Goal: Task Accomplishment & Management: Complete application form

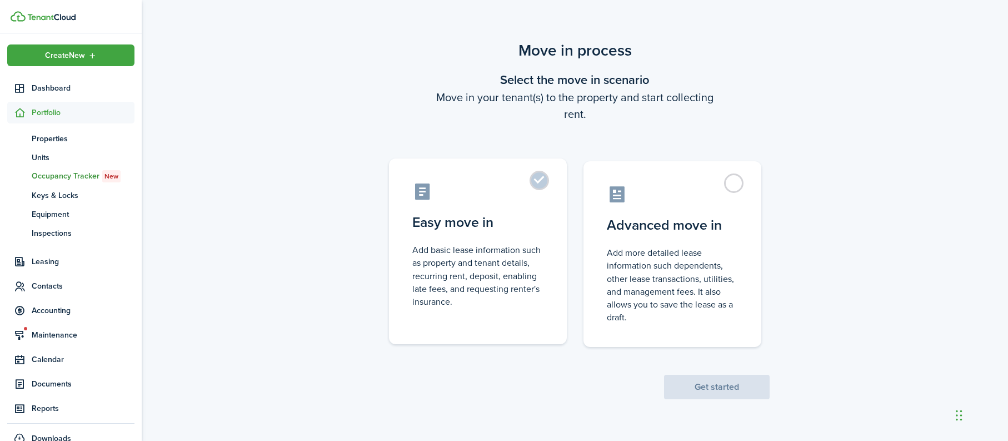
click at [492, 167] on label "Easy move in Add basic lease information such as property and tenant details, r…" at bounding box center [478, 251] width 178 height 186
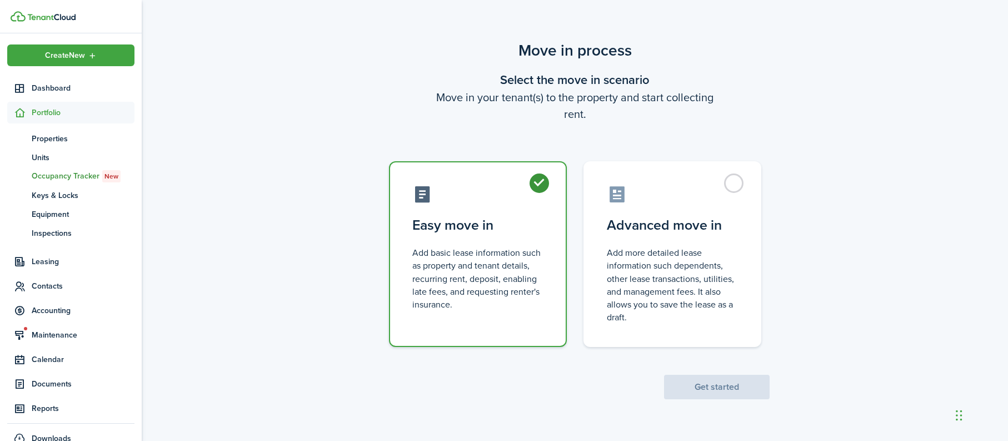
radio input "true"
click at [722, 388] on button "Get started" at bounding box center [717, 387] width 106 height 24
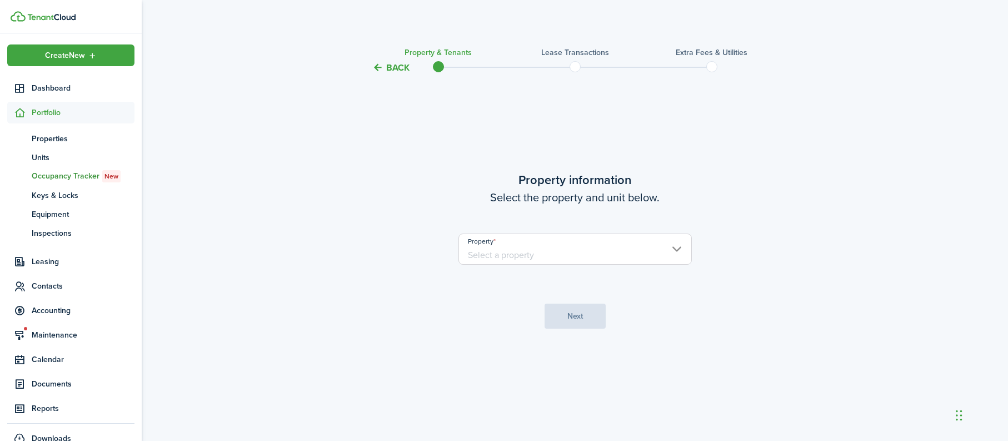
click at [536, 257] on input "Property" at bounding box center [574, 248] width 233 height 31
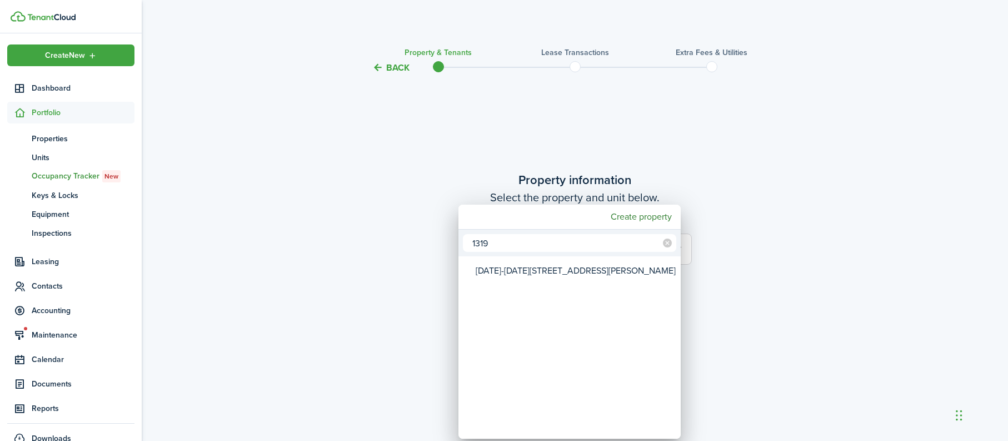
type input "1319"
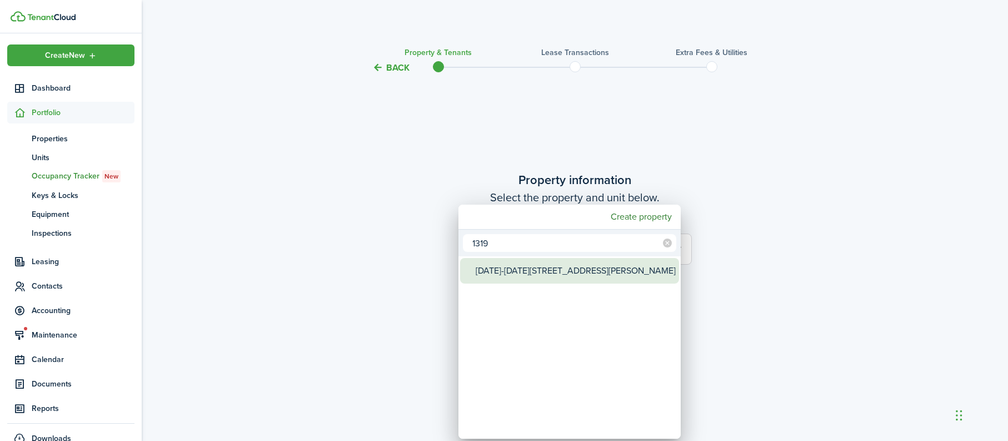
click at [529, 274] on div "[DATE]-[DATE][STREET_ADDRESS][PERSON_NAME]" at bounding box center [574, 271] width 197 height 26
type input "[DATE]-[DATE][STREET_ADDRESS][PERSON_NAME]"
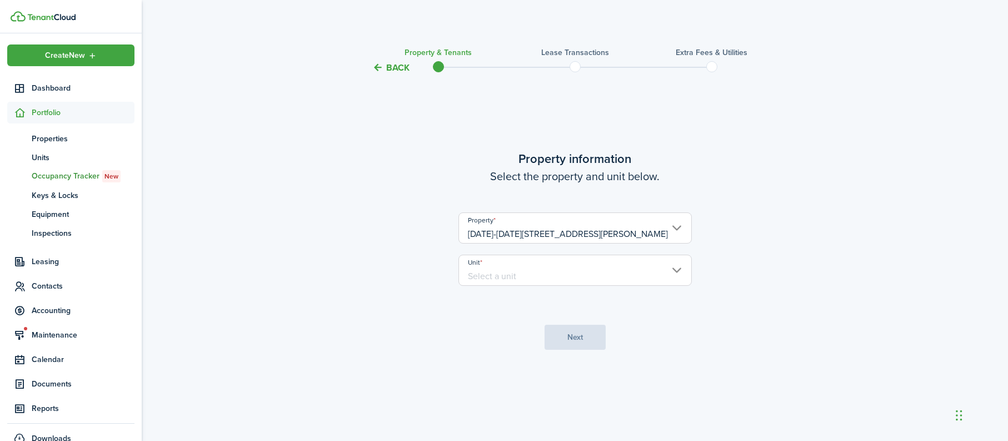
click at [529, 273] on input "Unit" at bounding box center [574, 270] width 233 height 31
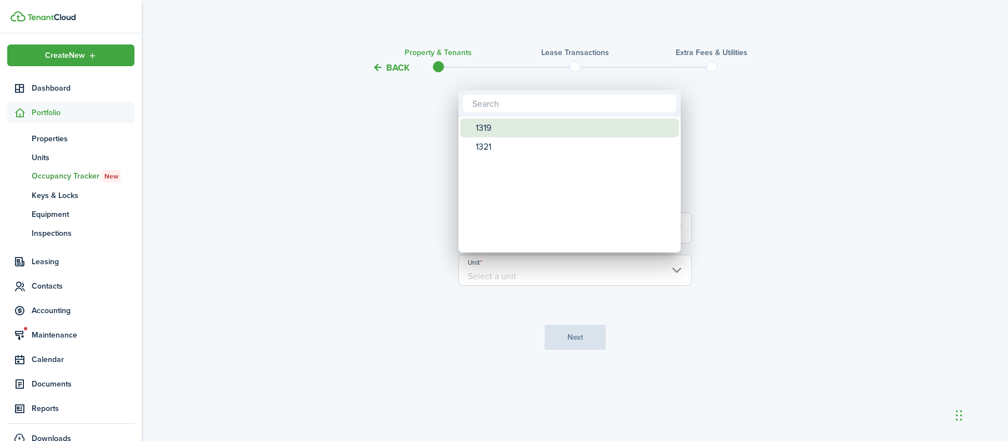
click at [490, 131] on div "1319" at bounding box center [574, 127] width 197 height 19
type input "1319"
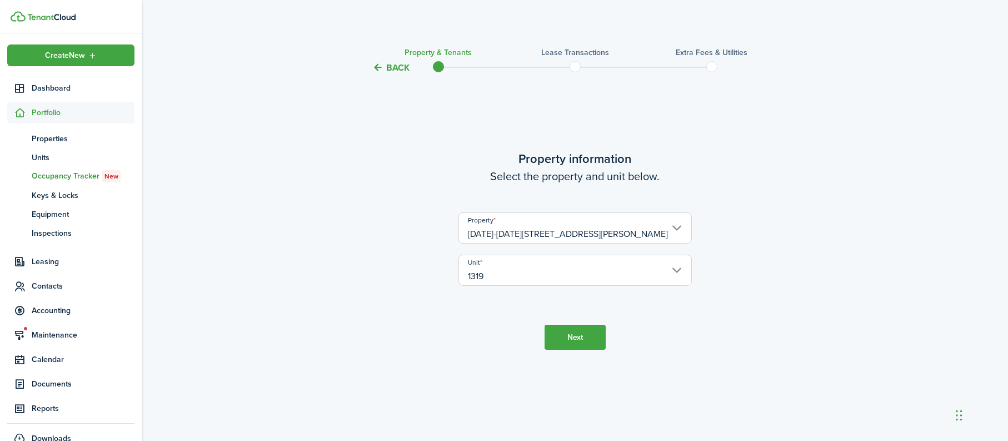
click at [575, 339] on button "Next" at bounding box center [575, 337] width 61 height 25
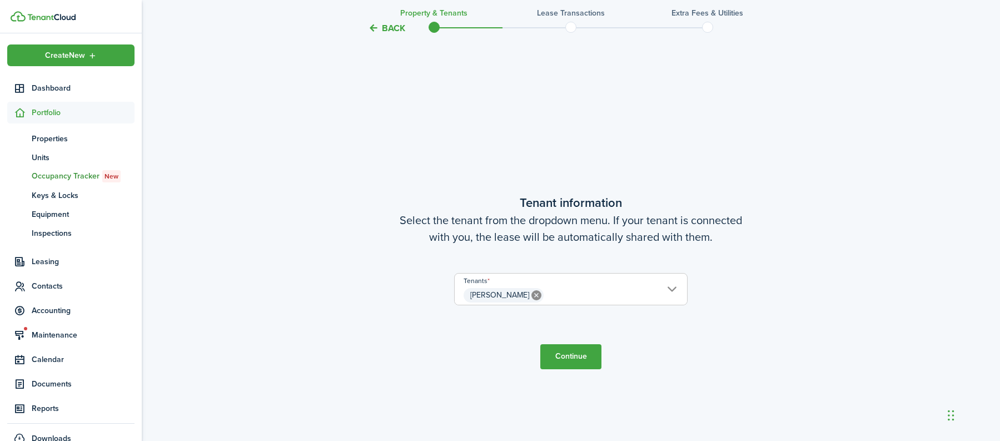
scroll to position [366, 0]
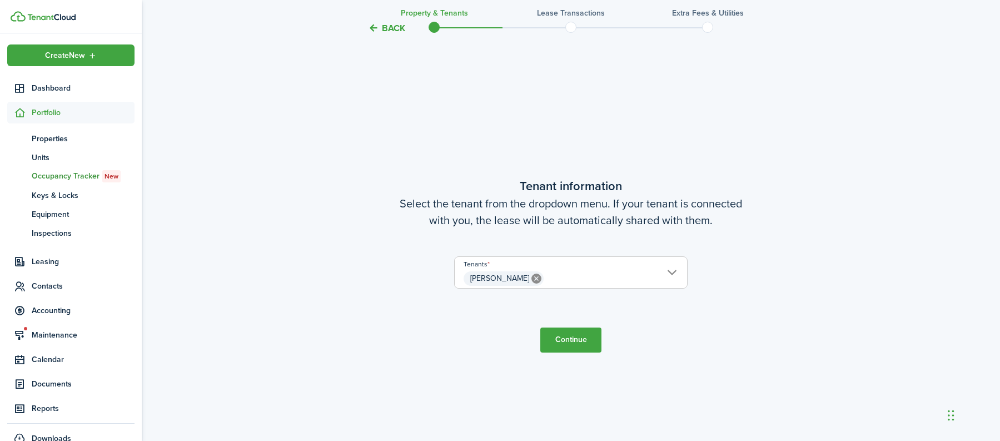
click at [574, 346] on button "Continue" at bounding box center [570, 339] width 61 height 25
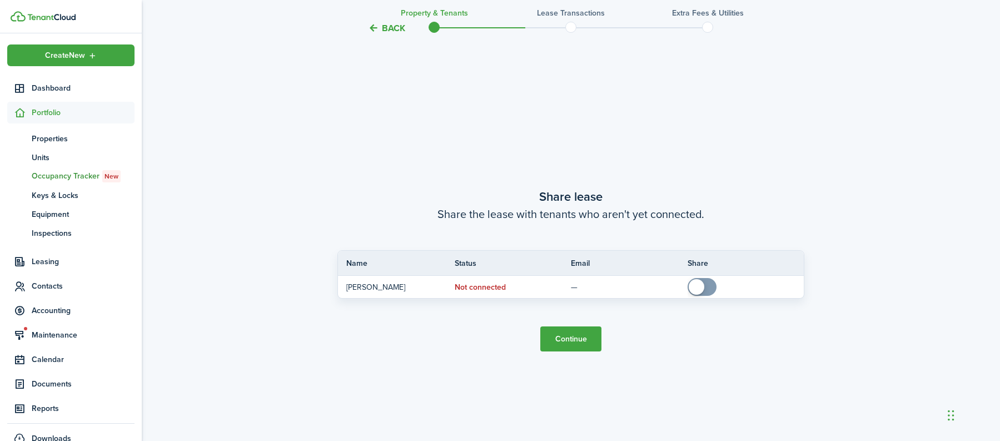
scroll to position [807, 0]
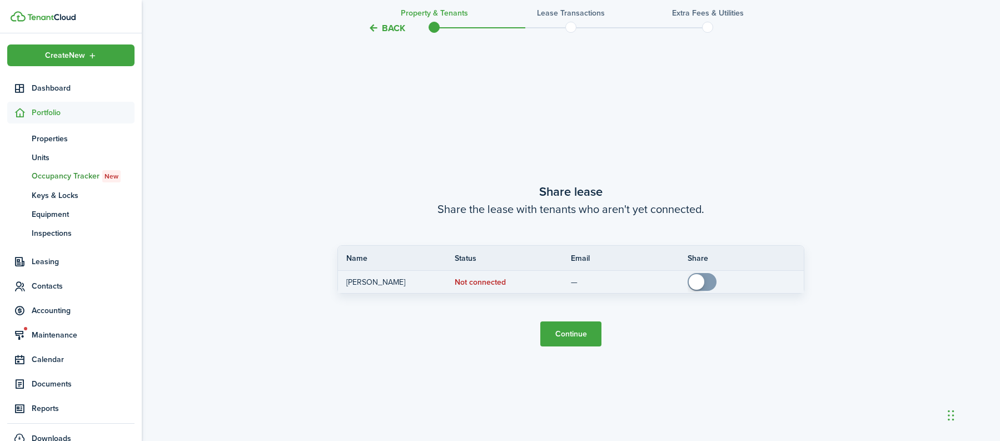
checkbox input "true"
click at [705, 285] on span at bounding box center [701, 282] width 11 height 18
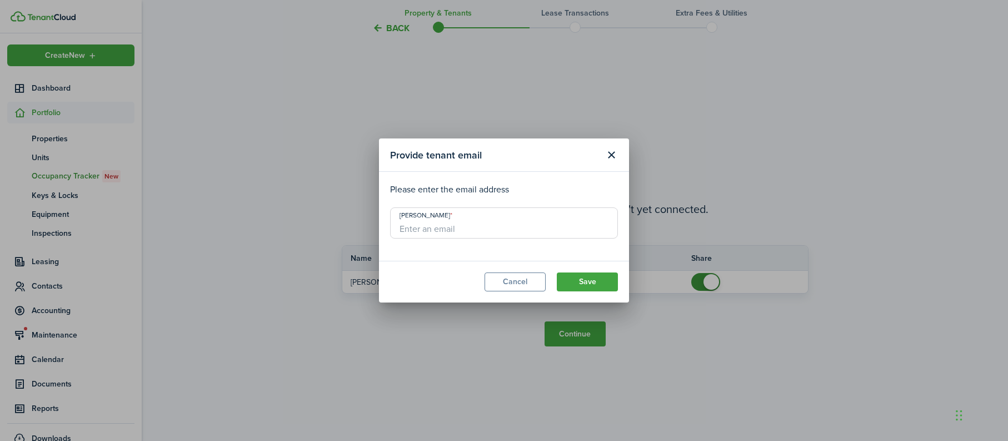
click at [463, 230] on input "[PERSON_NAME]" at bounding box center [504, 222] width 228 height 31
paste input "[EMAIL_ADDRESS][DOMAIN_NAME]"
type input "[EMAIL_ADDRESS][DOMAIN_NAME]"
click at [581, 286] on button "Save" at bounding box center [587, 281] width 61 height 19
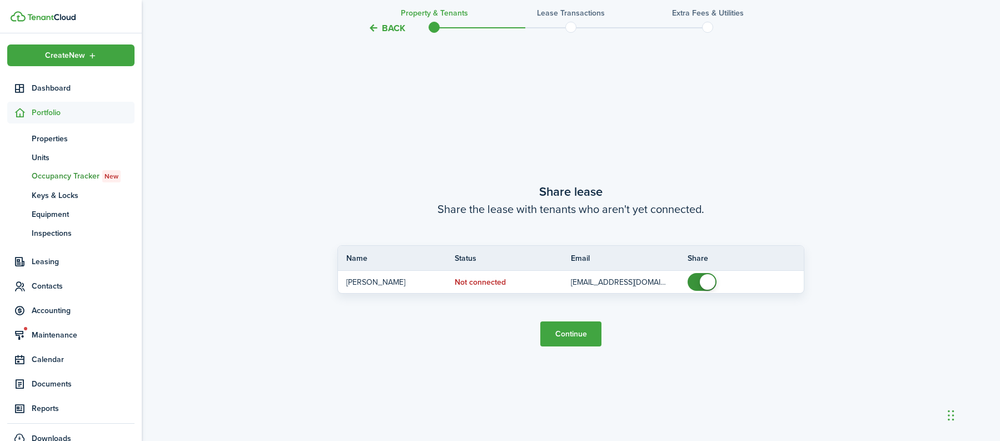
click at [569, 338] on button "Continue" at bounding box center [570, 333] width 61 height 25
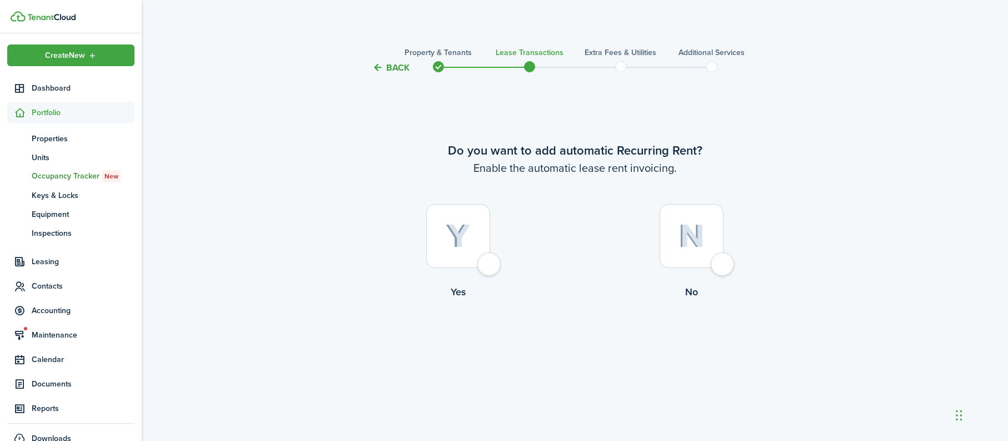
click at [490, 265] on div at bounding box center [458, 236] width 64 height 64
radio input "true"
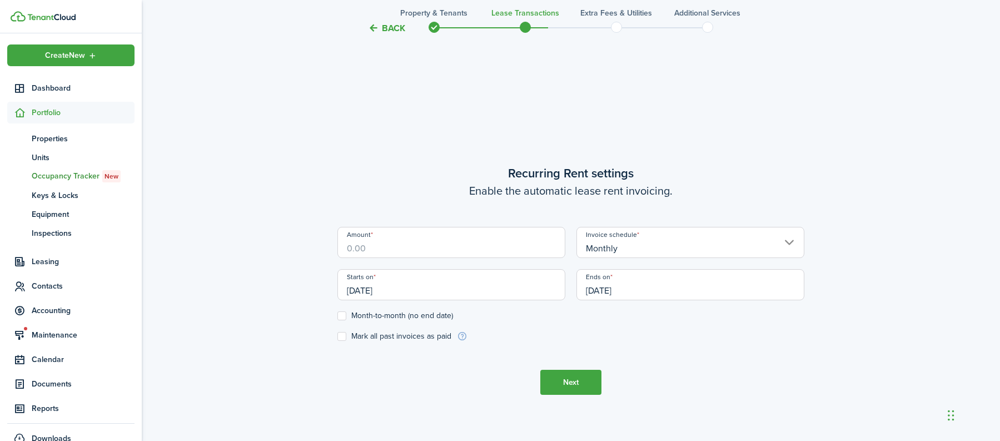
scroll to position [366, 0]
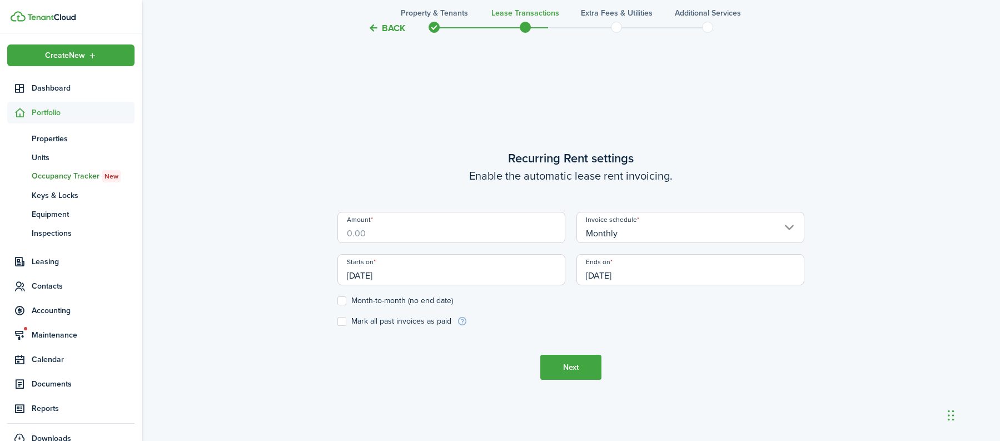
click at [426, 235] on input "Amount" at bounding box center [451, 227] width 228 height 31
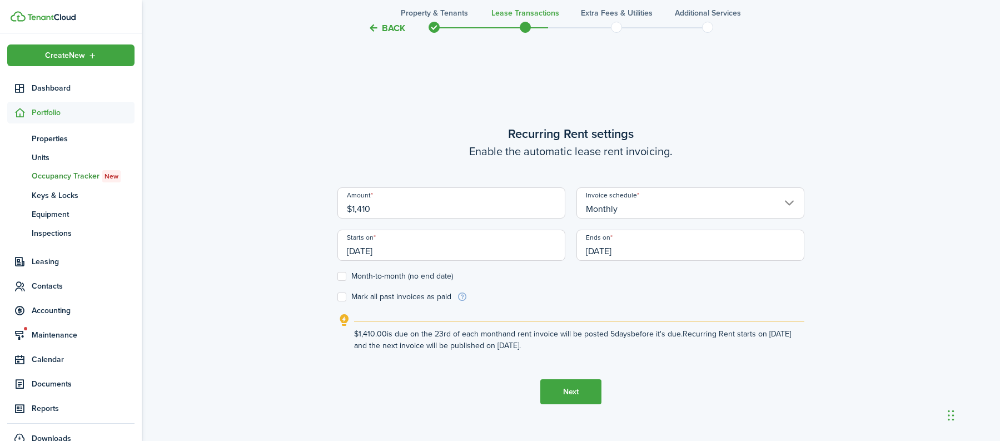
click at [404, 252] on input "[DATE]" at bounding box center [451, 245] width 228 height 31
type input "$1,410.00"
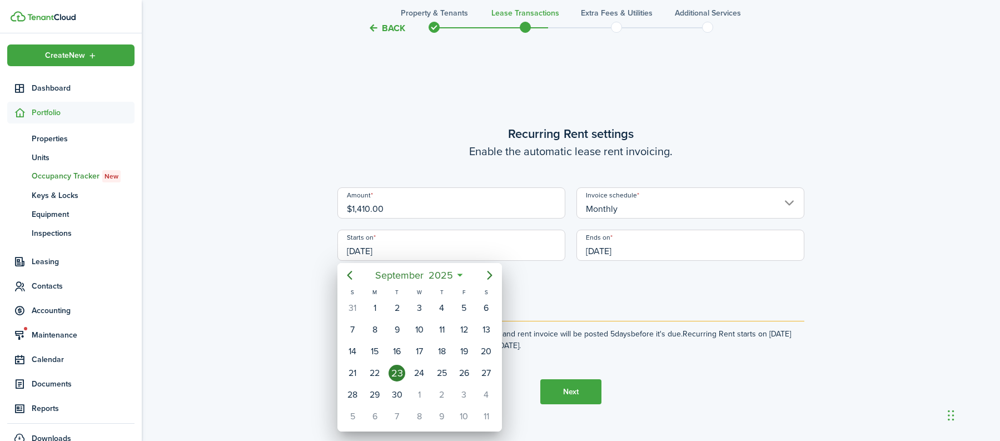
click at [596, 291] on div at bounding box center [500, 220] width 1178 height 619
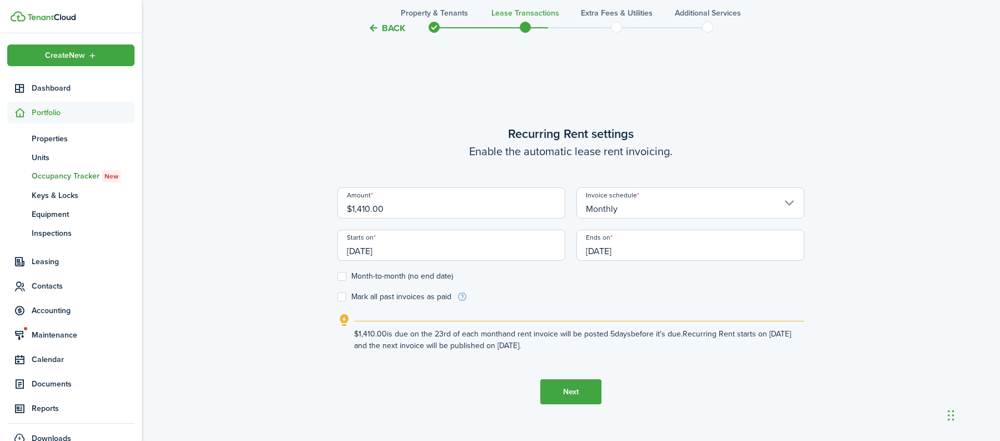
click at [373, 247] on input "[DATE]" at bounding box center [451, 245] width 228 height 31
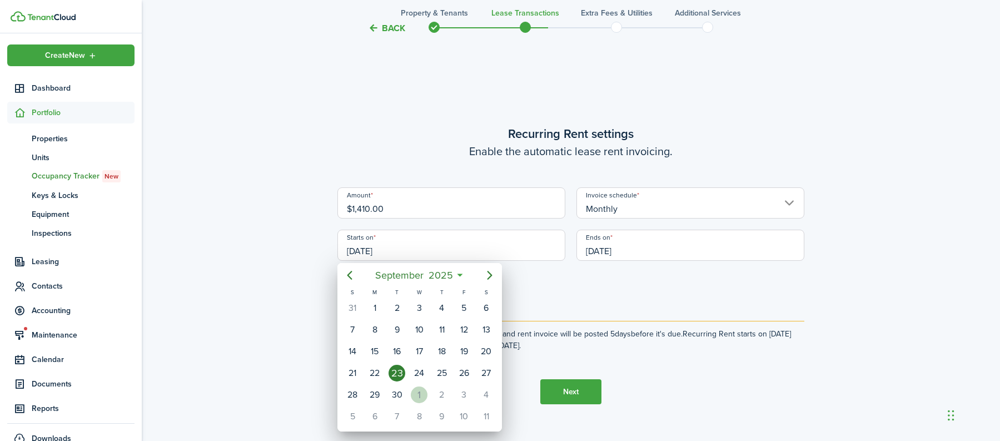
click at [419, 394] on div "1" at bounding box center [419, 394] width 17 height 17
type input "[DATE]"
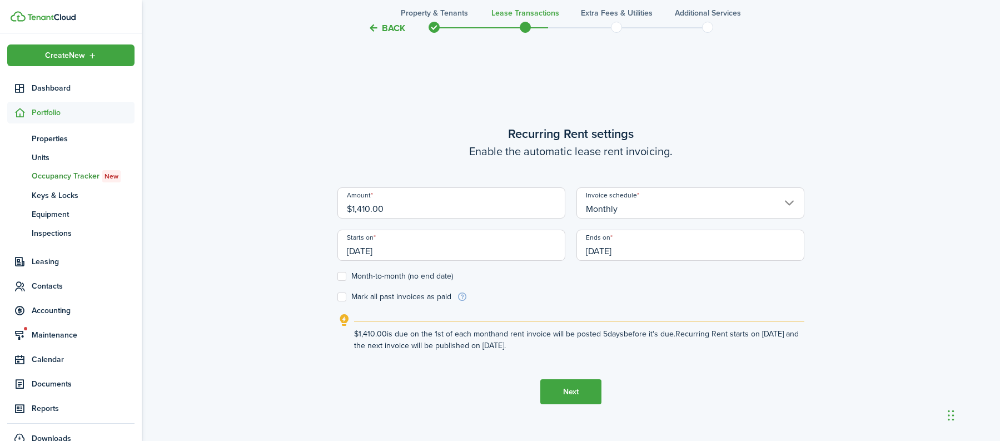
click at [607, 247] on input "[DATE]" at bounding box center [690, 245] width 228 height 31
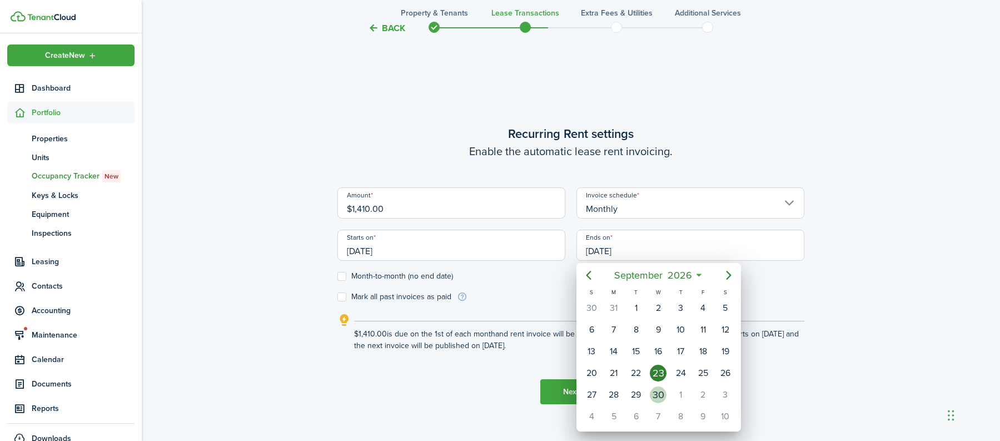
click at [659, 392] on div "30" at bounding box center [658, 394] width 17 height 17
type input "[DATE]"
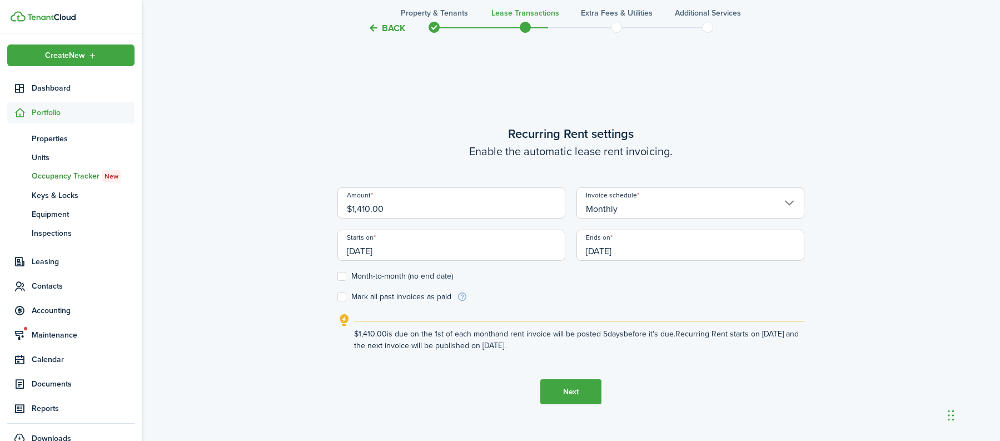
click at [571, 393] on button "Next" at bounding box center [570, 391] width 61 height 25
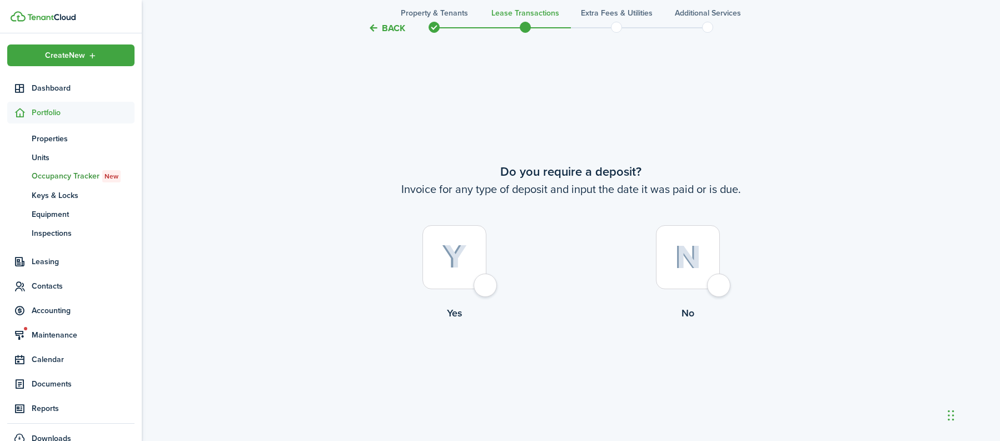
scroll to position [807, 0]
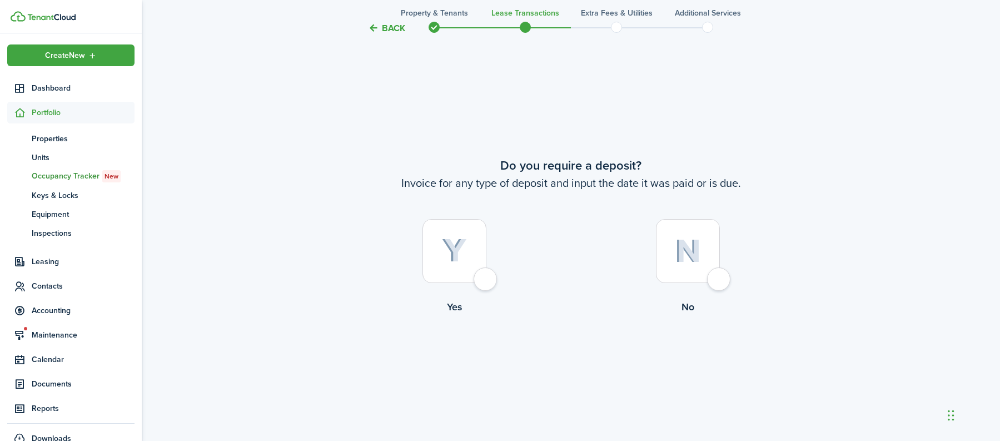
click at [709, 281] on div at bounding box center [688, 251] width 64 height 64
radio input "true"
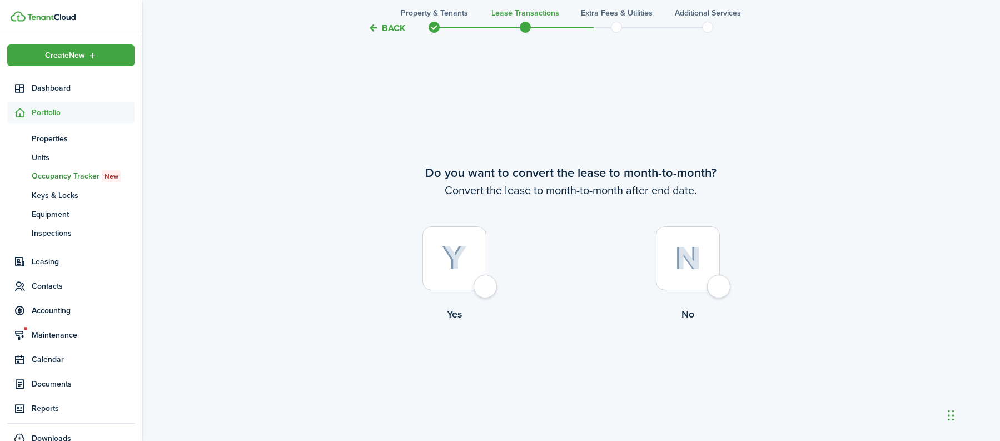
scroll to position [1248, 0]
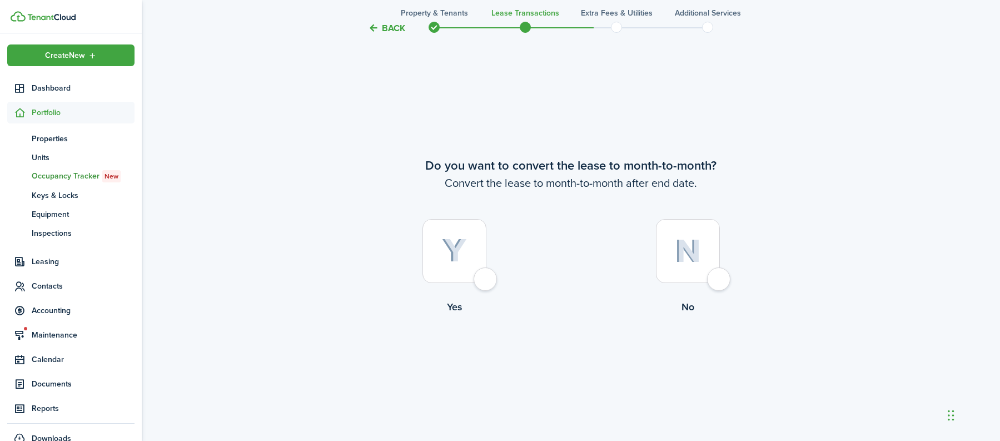
click at [486, 281] on div at bounding box center [454, 251] width 64 height 64
radio input "true"
click at [566, 366] on button "Continue" at bounding box center [570, 359] width 61 height 25
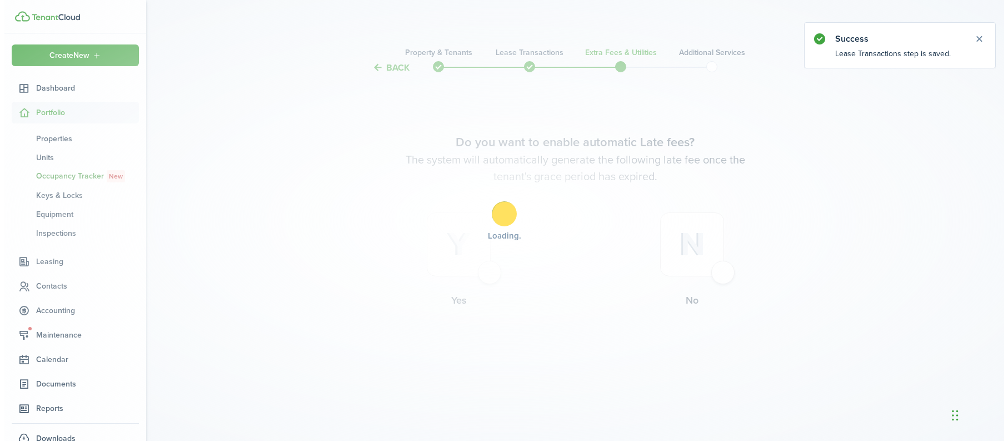
scroll to position [0, 0]
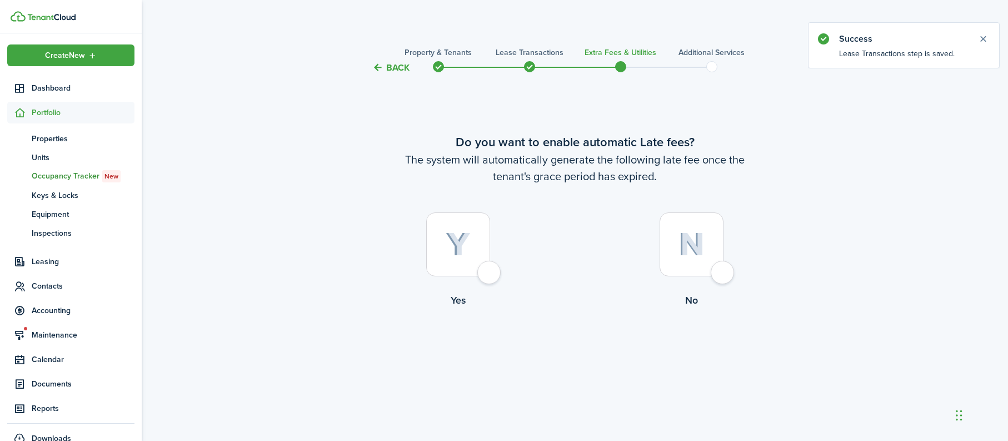
click at [722, 273] on div at bounding box center [692, 244] width 64 height 64
radio input "true"
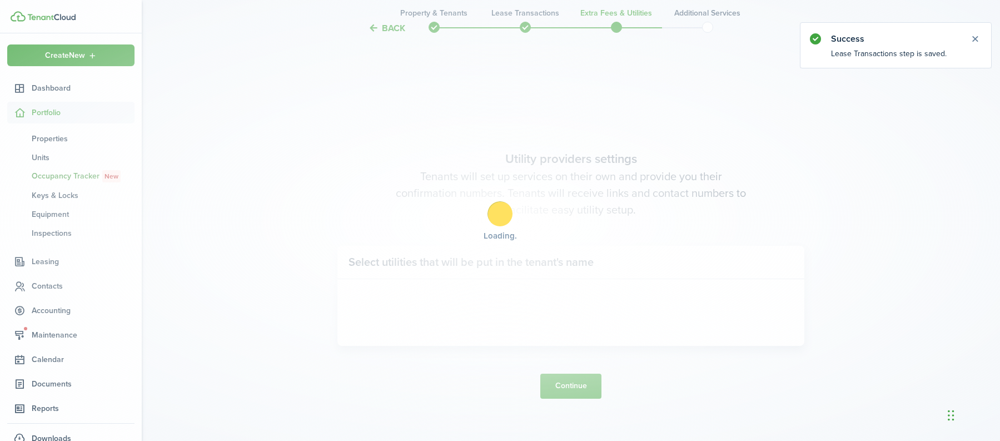
scroll to position [366, 0]
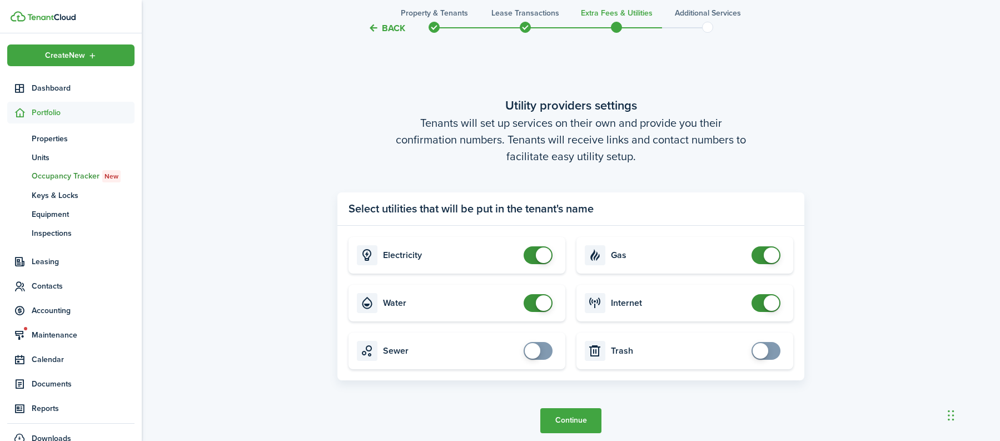
checkbox input "false"
click at [541, 306] on span at bounding box center [544, 303] width 16 height 16
click at [571, 421] on button "Continue" at bounding box center [570, 420] width 61 height 25
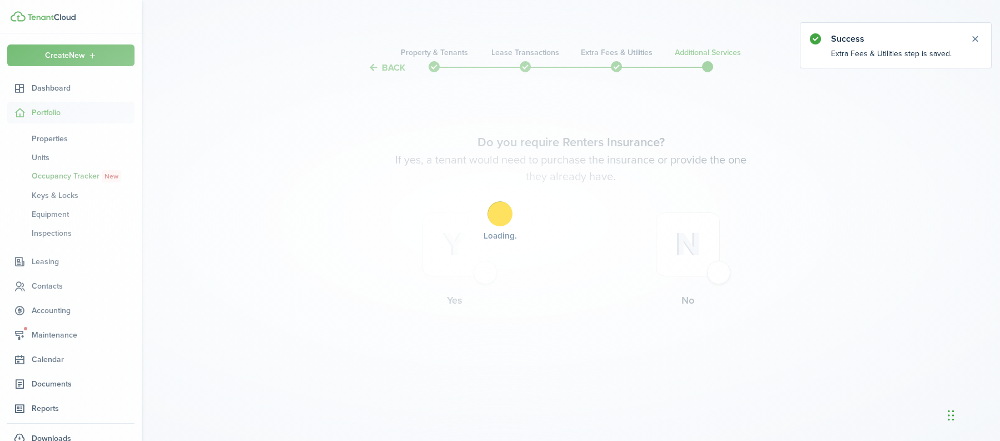
scroll to position [0, 0]
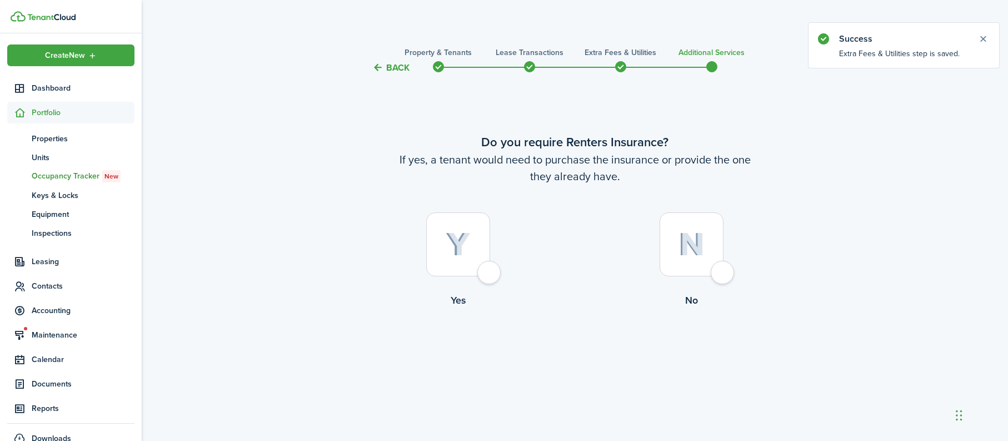
click at [714, 271] on div at bounding box center [692, 244] width 64 height 64
radio input "true"
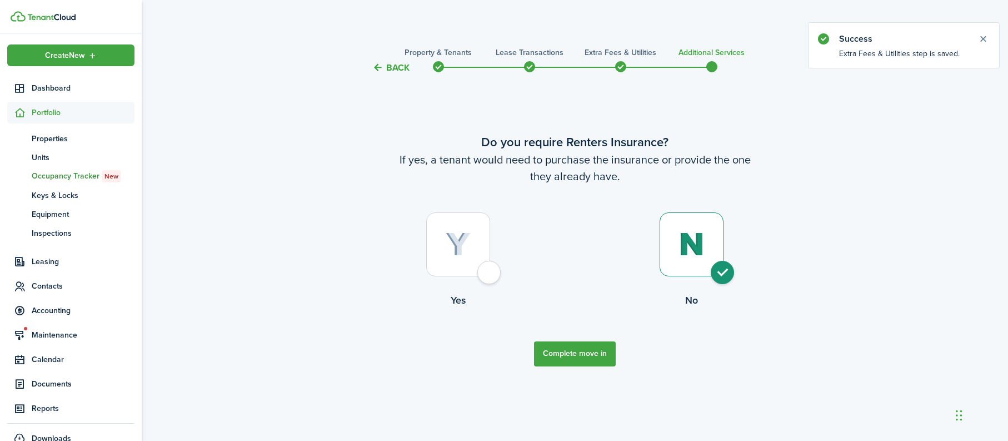
click at [569, 362] on button "Complete move in" at bounding box center [575, 353] width 82 height 25
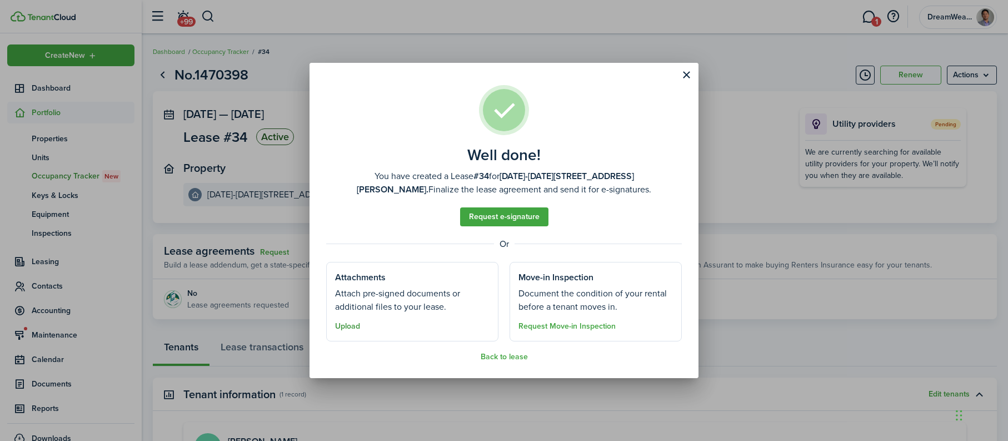
click at [350, 327] on button "Upload" at bounding box center [347, 326] width 25 height 9
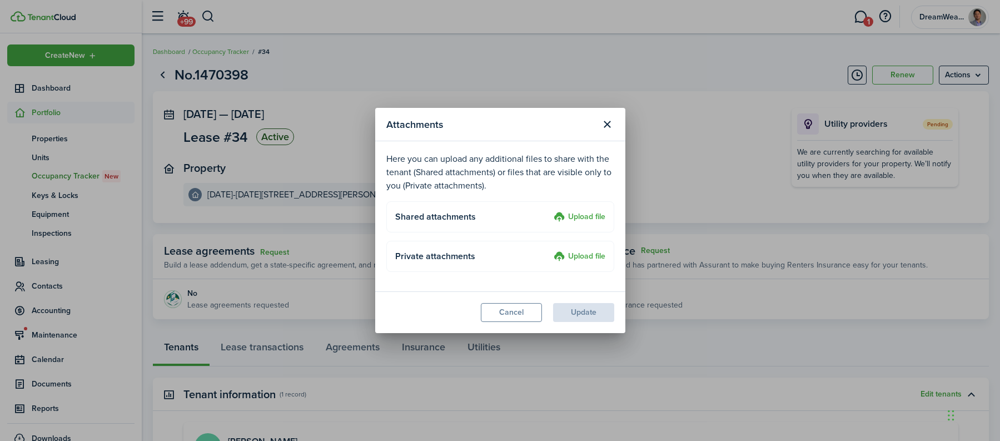
click at [571, 313] on modal-footer "Cancel Update" at bounding box center [500, 312] width 250 height 42
click at [585, 221] on label "Upload file" at bounding box center [580, 217] width 52 height 13
click at [550, 211] on input "Upload file" at bounding box center [550, 211] width 0 height 0
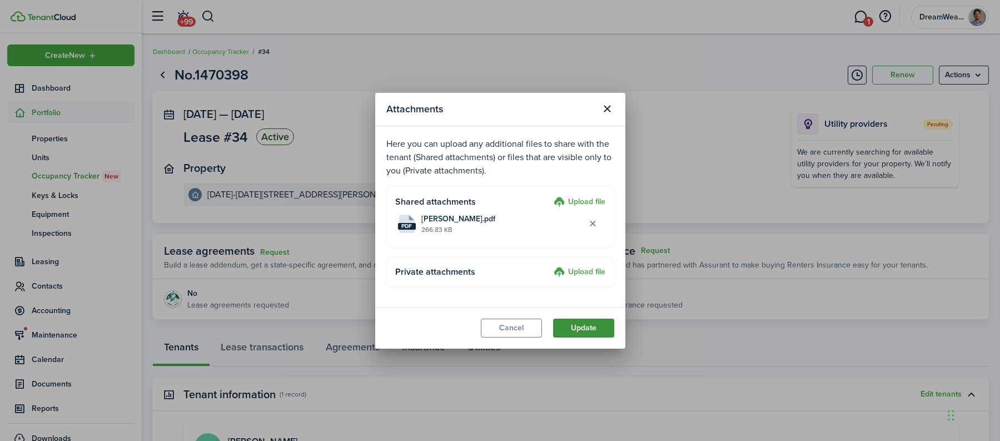
click at [581, 326] on button "Update" at bounding box center [583, 327] width 61 height 19
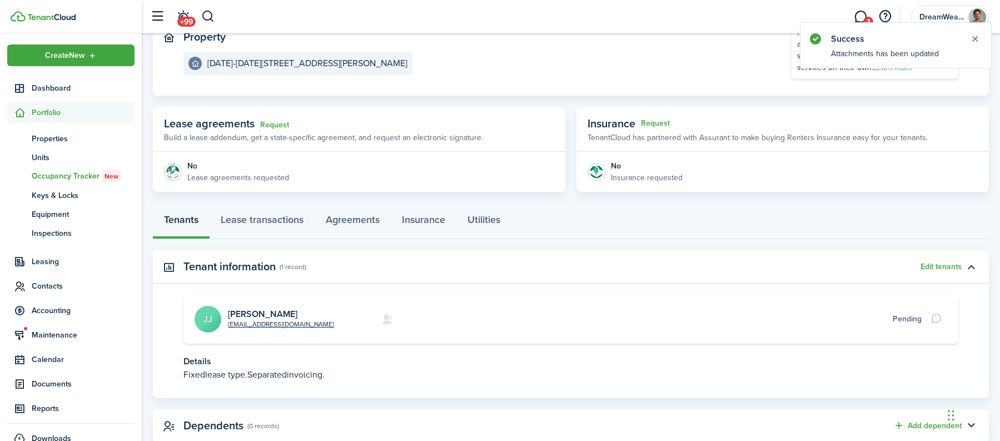
scroll to position [163, 0]
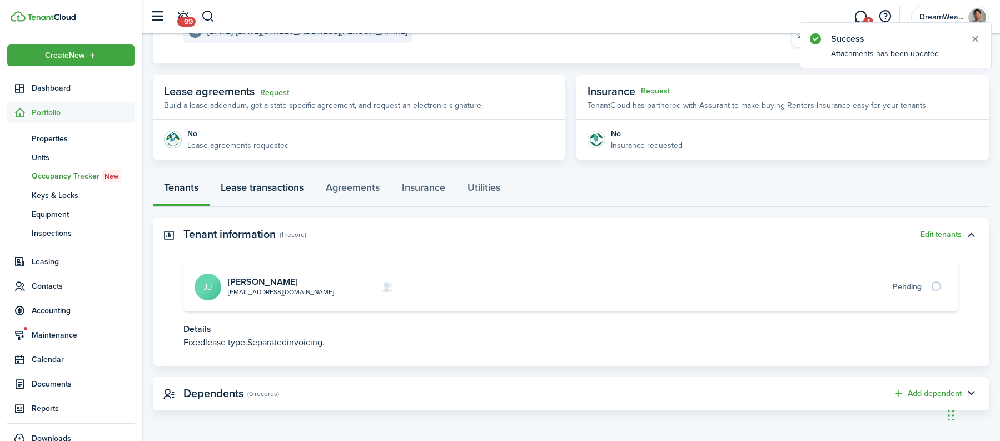
click at [265, 190] on link "Lease transactions" at bounding box center [262, 189] width 105 height 33
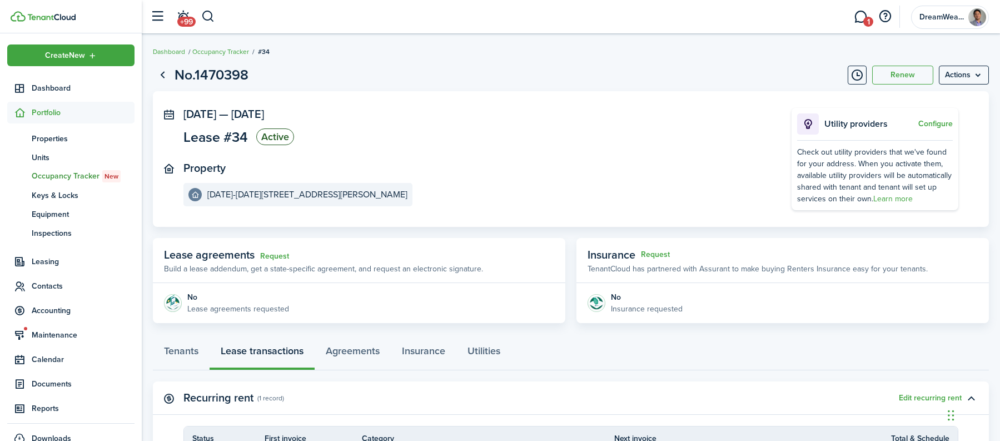
click at [542, 198] on panel-main-section "Property [DATE][STREET_ADDRESS][DATE][PERSON_NAME]" at bounding box center [470, 184] width 575 height 44
click at [367, 355] on link "Agreements" at bounding box center [353, 353] width 76 height 33
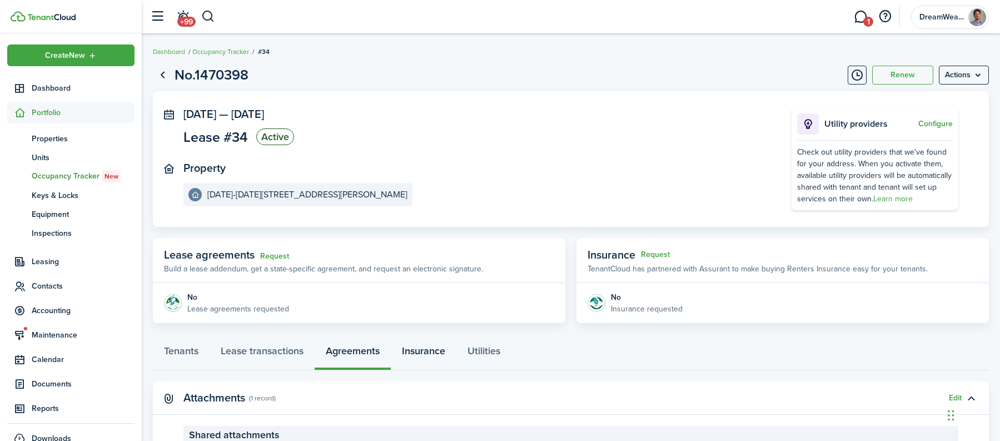
click at [420, 353] on link "Insurance" at bounding box center [424, 353] width 66 height 33
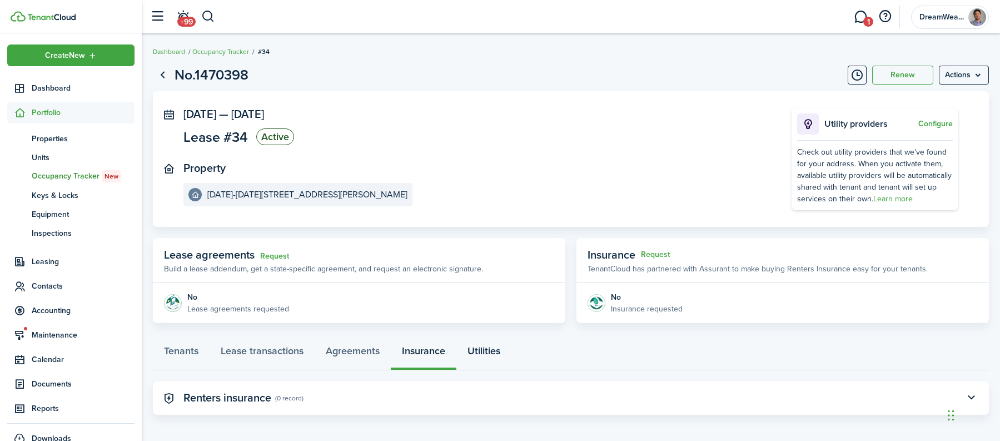
click at [482, 352] on link "Utilities" at bounding box center [483, 353] width 55 height 33
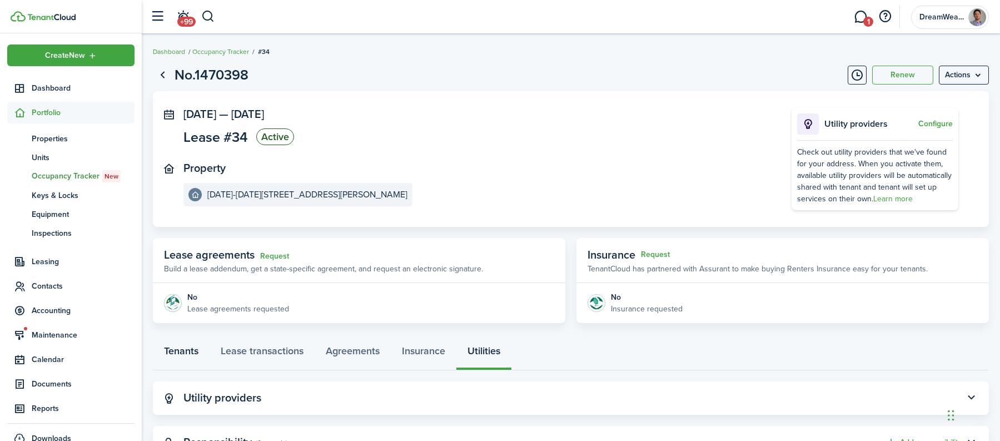
click at [190, 352] on link "Tenants" at bounding box center [181, 353] width 57 height 33
